Goal: Check status: Check status

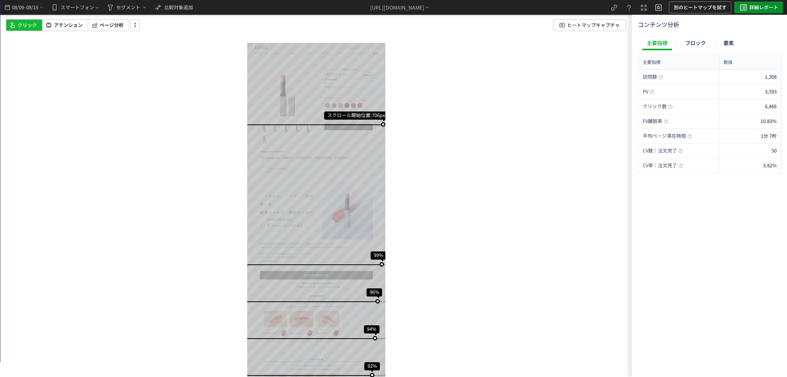
click at [761, 12] on span "詳細レポート" at bounding box center [763, 7] width 29 height 12
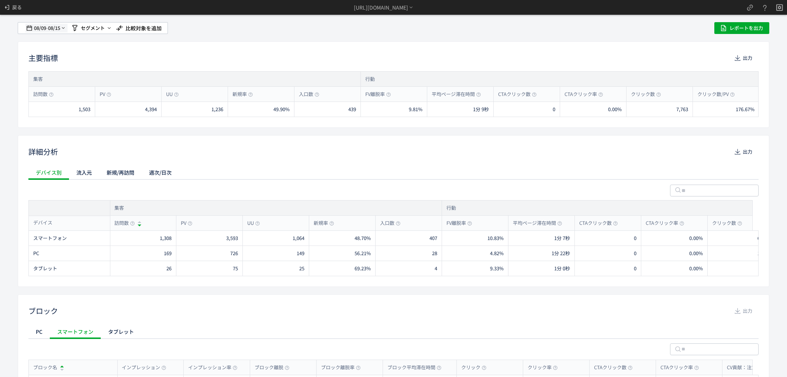
click at [52, 29] on span "08/15" at bounding box center [54, 28] width 13 height 15
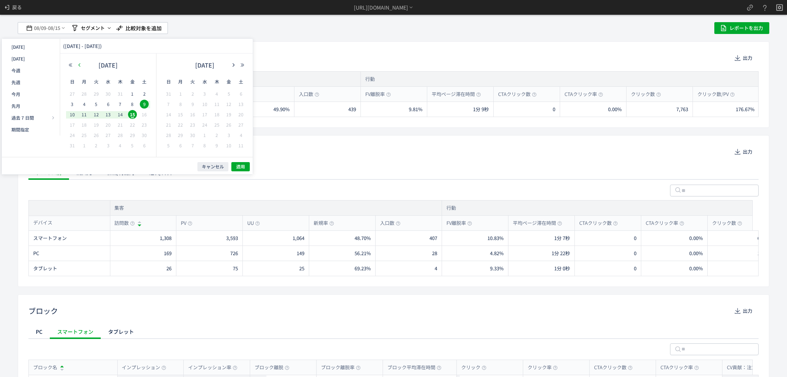
click at [82, 66] on button "button" at bounding box center [79, 64] width 9 height 5
click at [80, 65] on icon "button" at bounding box center [79, 65] width 4 height 4
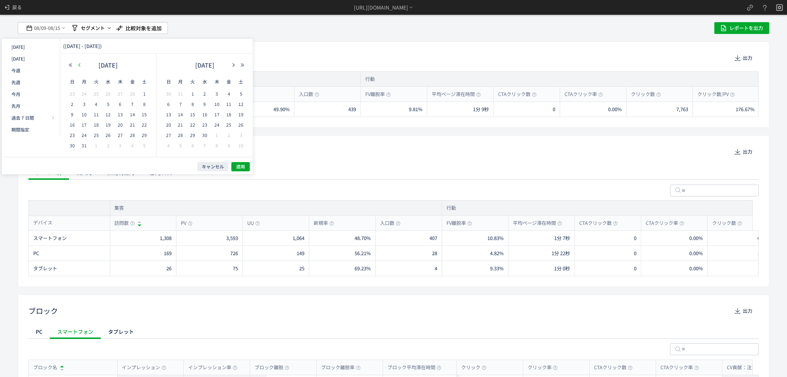
click at [80, 65] on icon "button" at bounding box center [79, 65] width 4 height 4
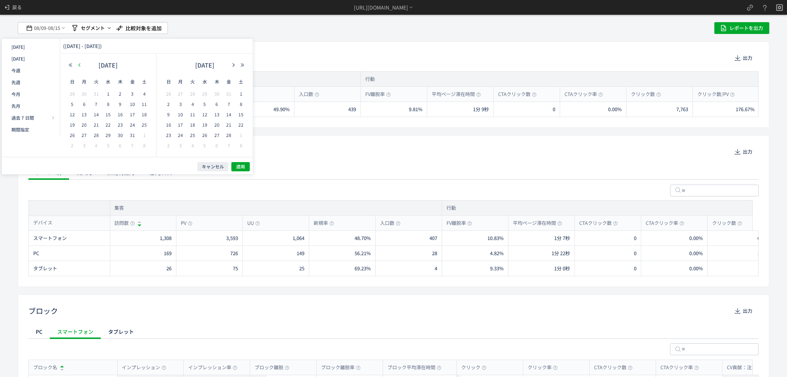
click at [80, 65] on icon "button" at bounding box center [79, 65] width 4 height 4
click at [231, 64] on icon "button" at bounding box center [233, 65] width 4 height 4
click at [235, 64] on icon "button" at bounding box center [233, 65] width 4 height 4
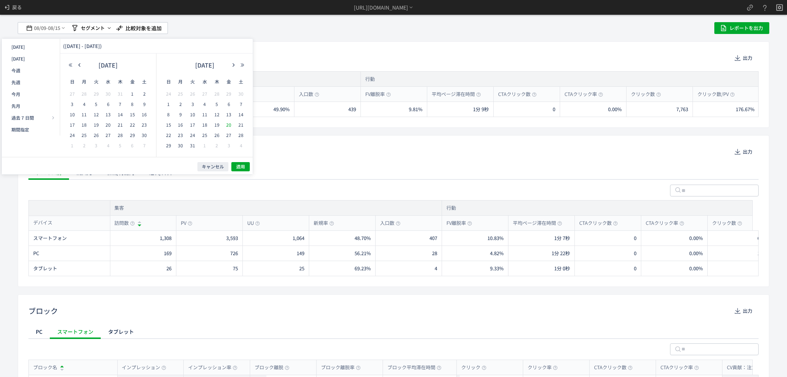
click at [232, 126] on span "20" at bounding box center [228, 124] width 9 height 9
click at [218, 135] on span "26" at bounding box center [217, 135] width 9 height 9
click at [246, 166] on button "適用" at bounding box center [240, 166] width 18 height 9
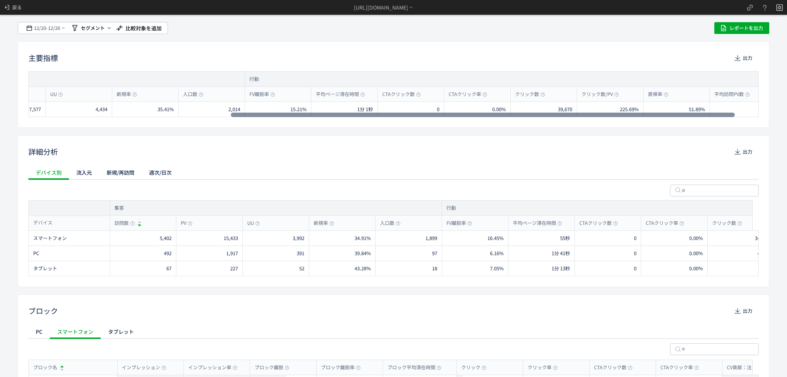
scroll to position [0, 317]
drag, startPoint x: 127, startPoint y: 115, endPoint x: 635, endPoint y: 115, distance: 507.3
click at [635, 115] on div at bounding box center [501, 115] width 504 height 4
